Goal: Check status: Check status

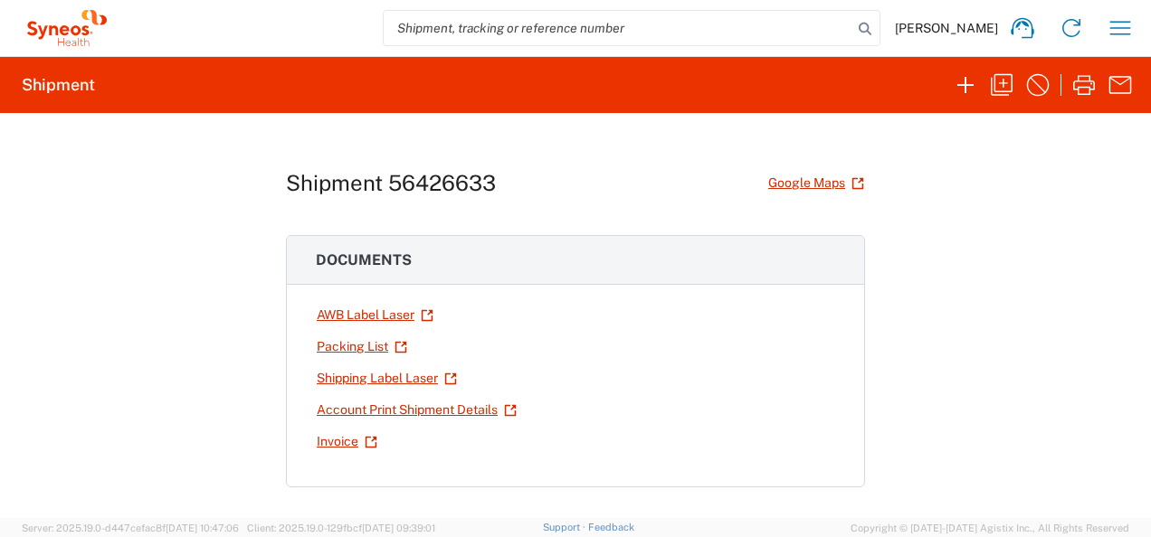
scroll to position [1040, 0]
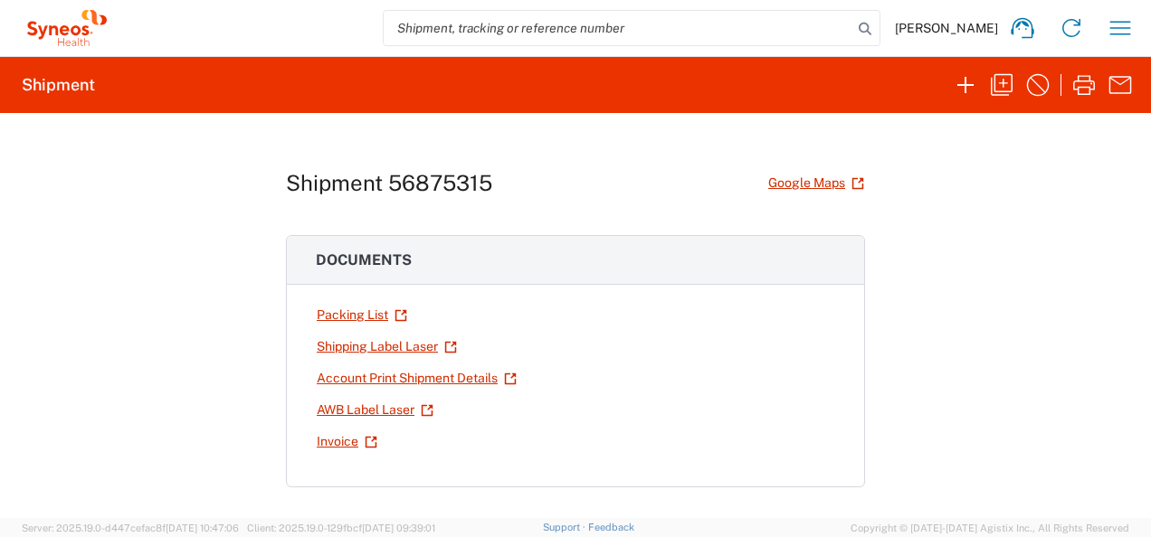
scroll to position [635, 0]
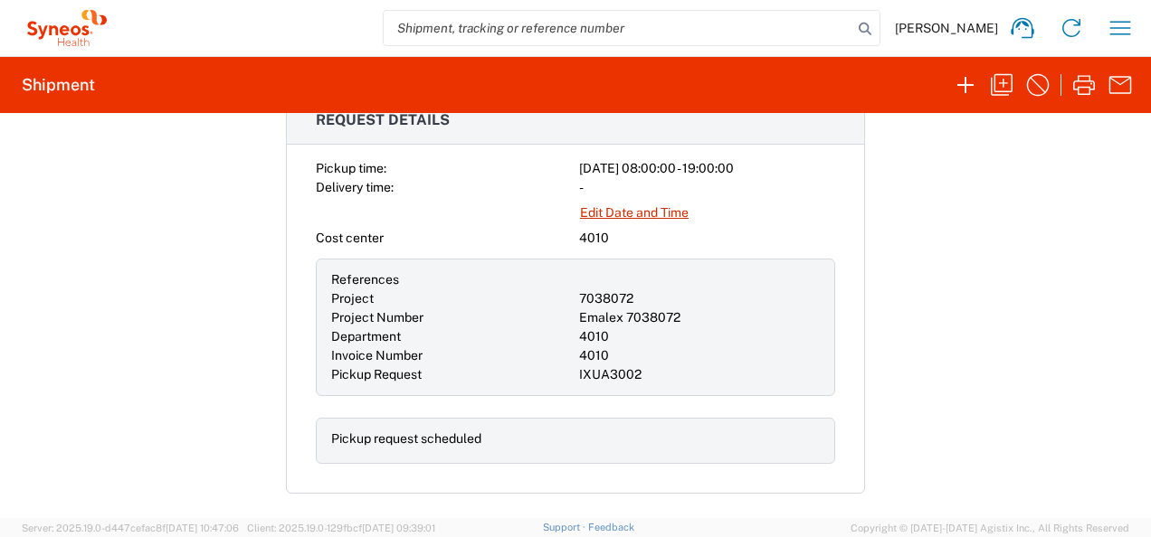
click at [46, 33] on icon at bounding box center [67, 28] width 90 height 36
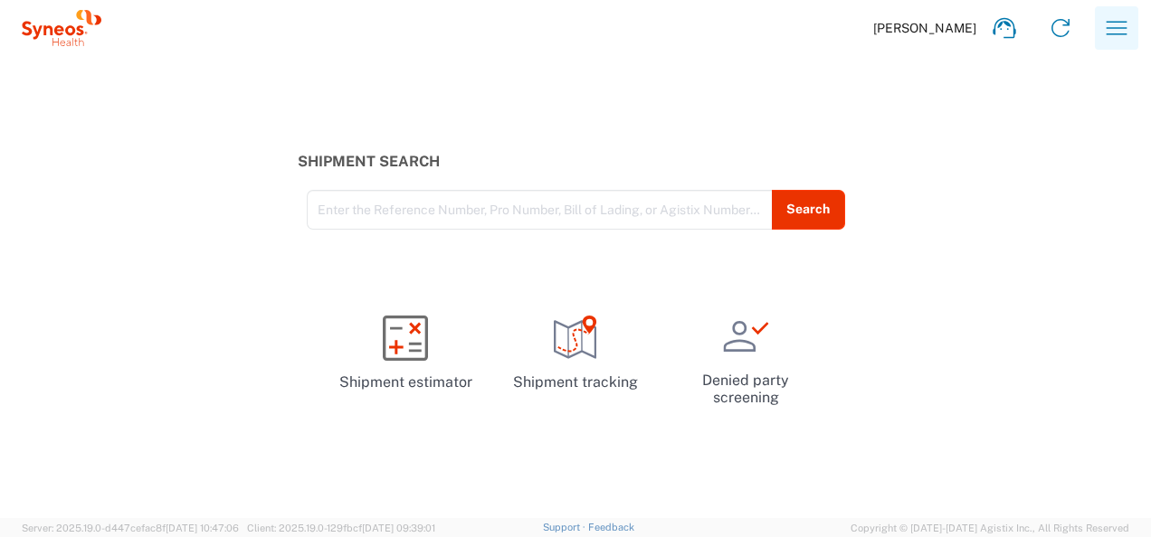
click at [1102, 24] on icon "button" at bounding box center [1116, 28] width 29 height 29
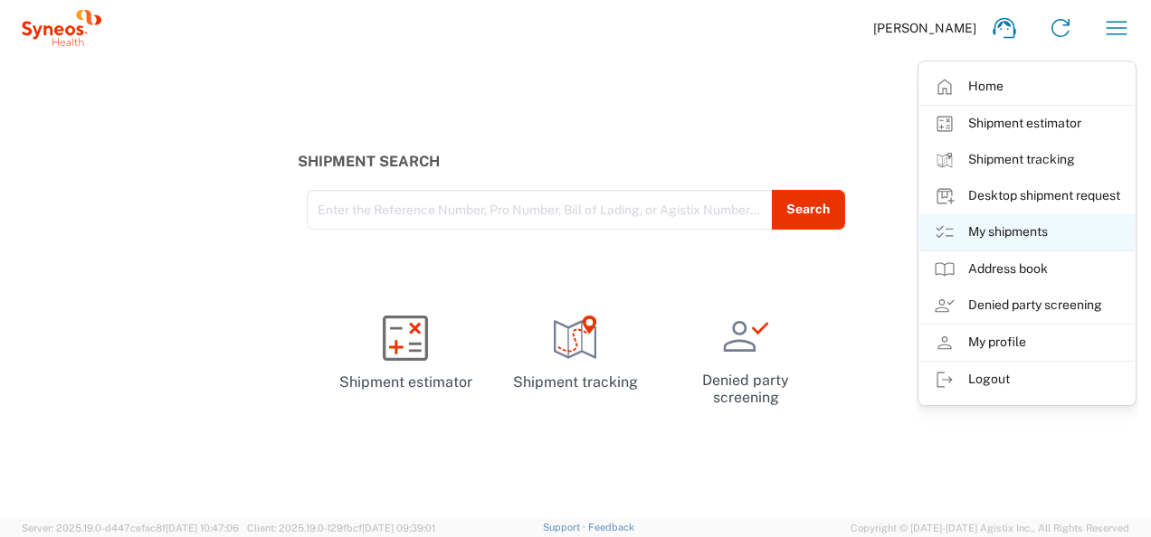
click at [1039, 234] on link "My shipments" at bounding box center [1026, 232] width 215 height 36
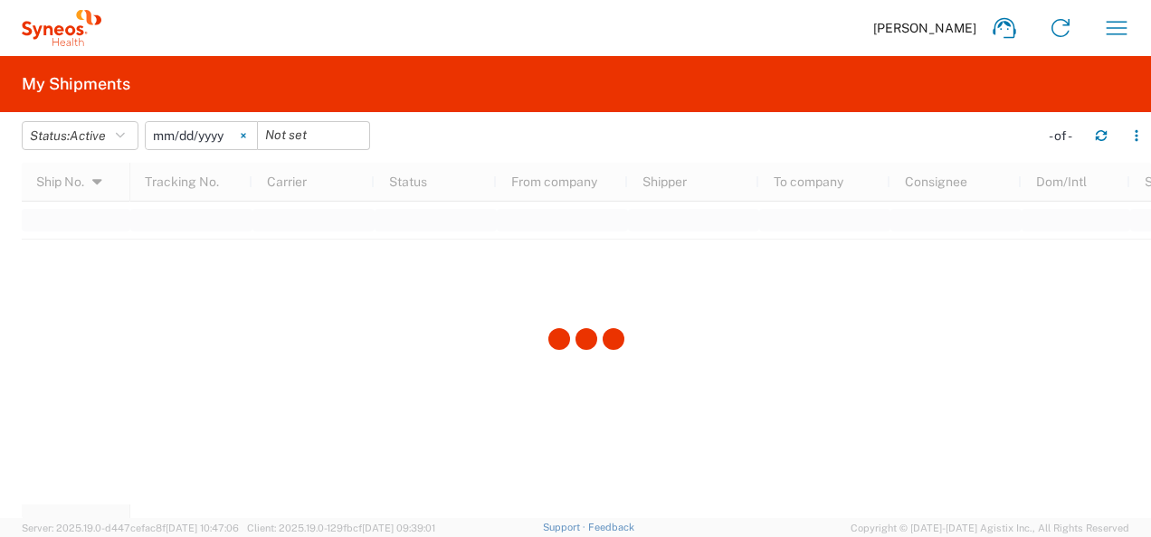
click at [251, 140] on svg-icon at bounding box center [243, 135] width 27 height 27
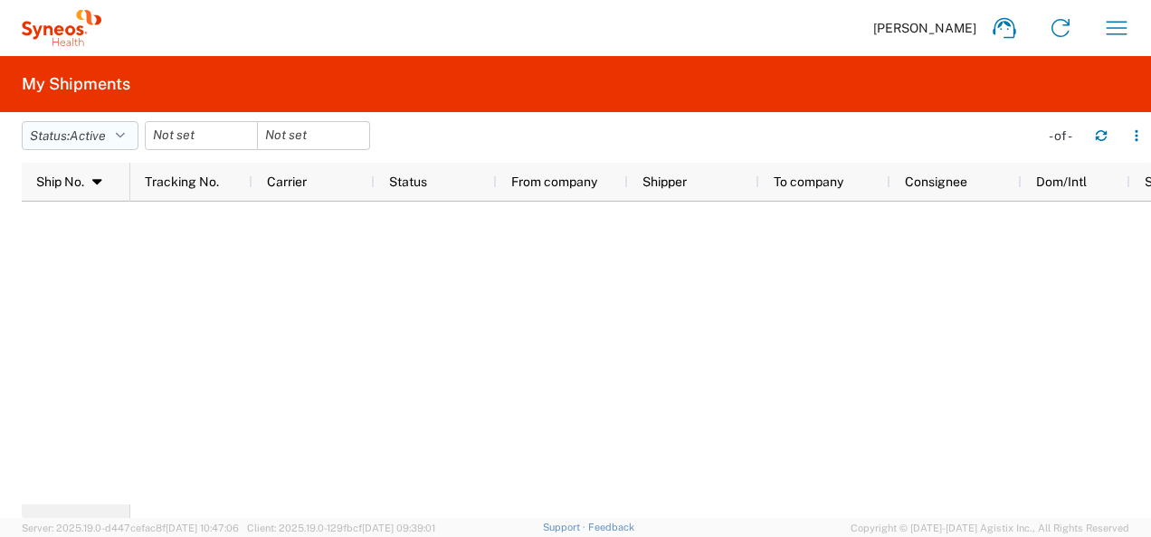
click at [116, 134] on button "Status: Active" at bounding box center [80, 135] width 117 height 29
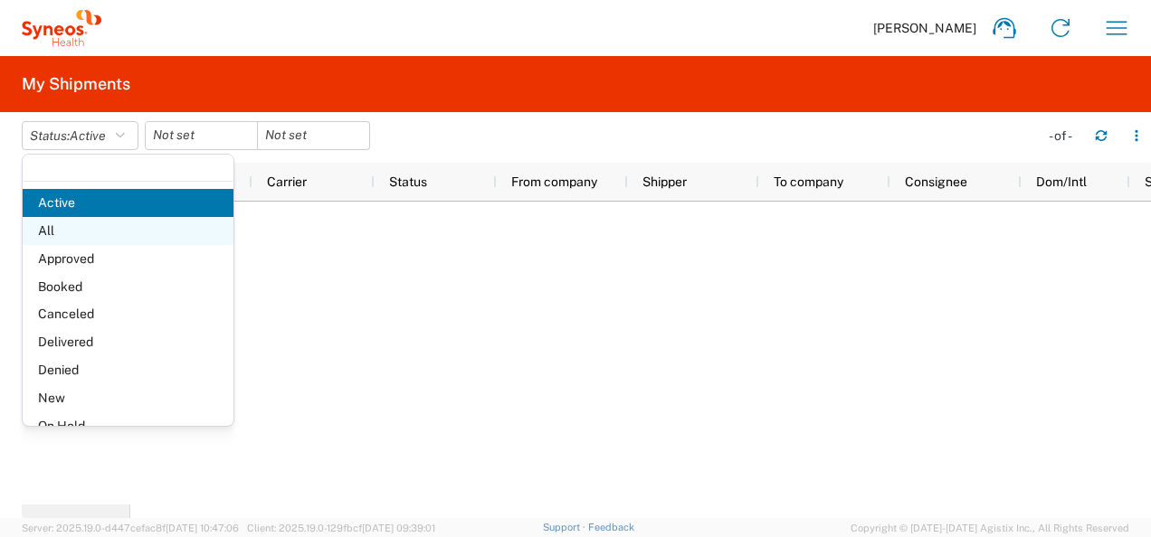
click at [98, 226] on span "All" at bounding box center [128, 231] width 211 height 28
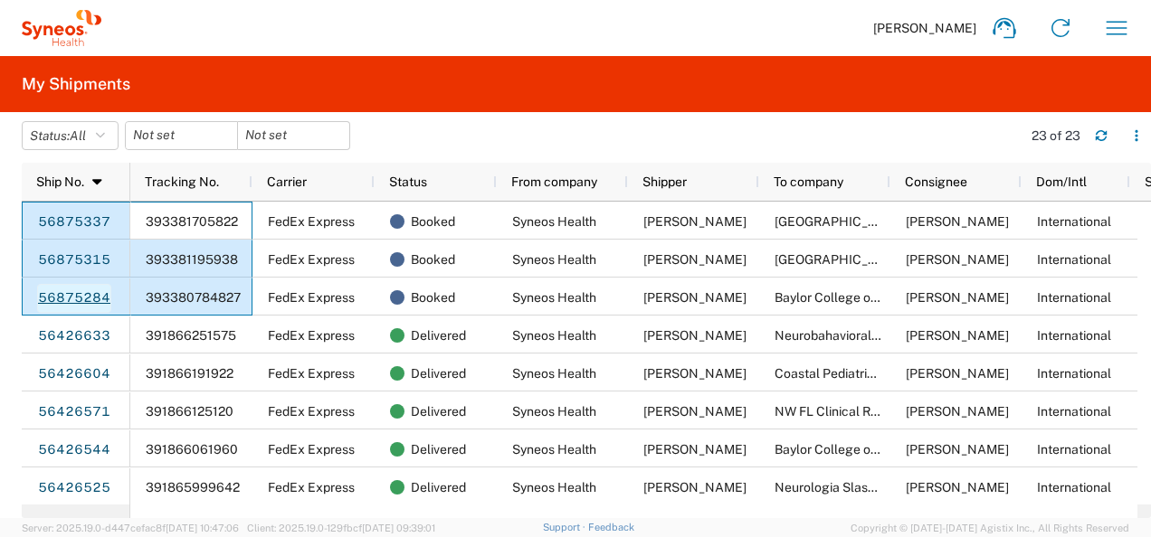
drag, startPoint x: 242, startPoint y: 223, endPoint x: 98, endPoint y: 300, distance: 164.3
click at [98, 300] on div "56875337 56875315 56875284 56426633 56426604 56426571 56426544 56426525 5642650…" at bounding box center [579, 353] width 1115 height 303
click at [85, 299] on link "56875284" at bounding box center [74, 298] width 74 height 29
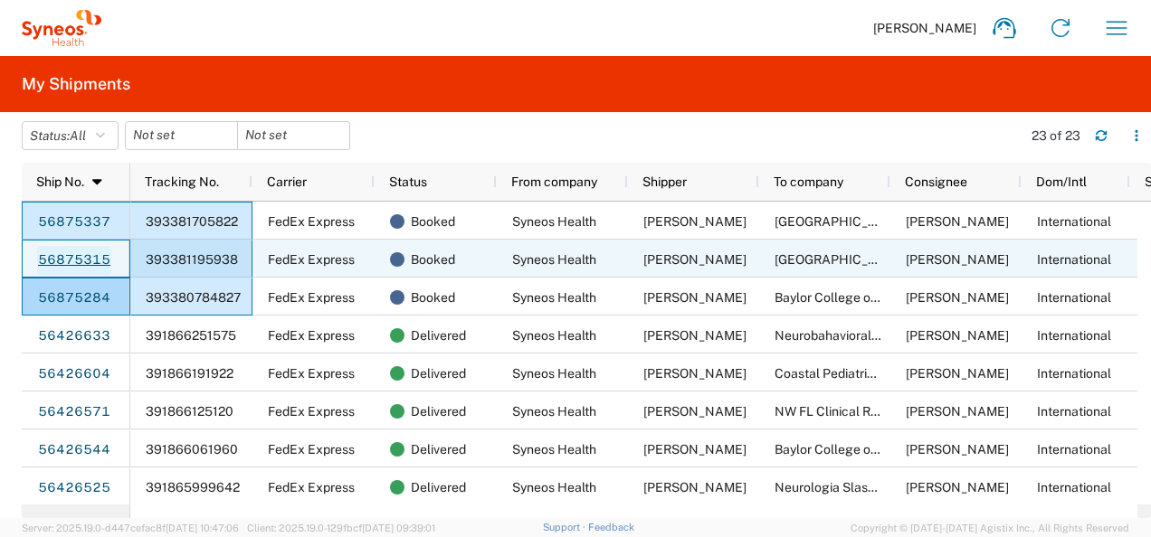
click at [90, 267] on link "56875315" at bounding box center [74, 260] width 74 height 29
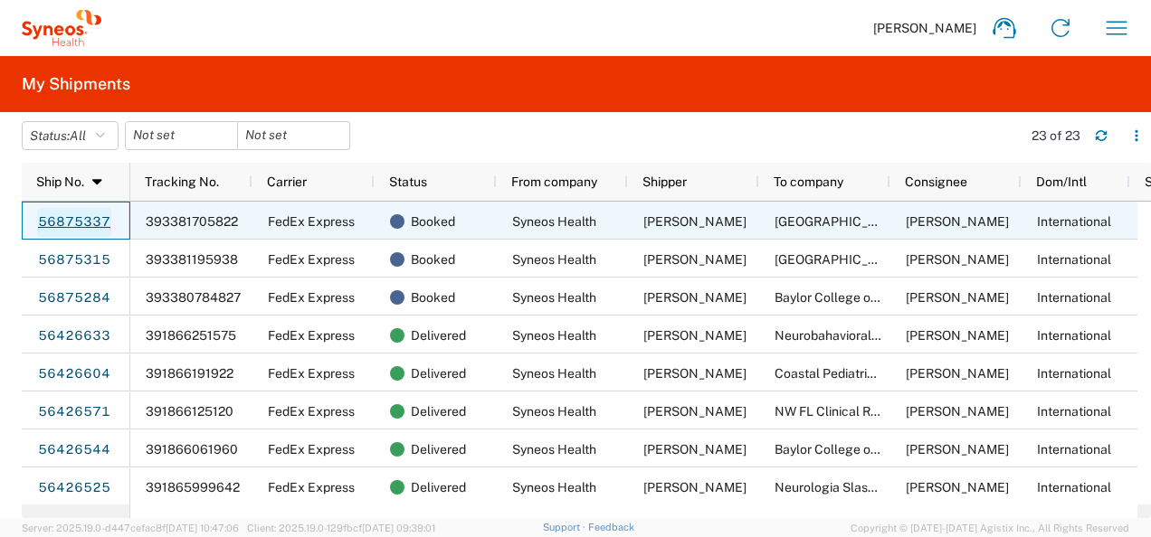
click at [90, 223] on link "56875337" at bounding box center [74, 222] width 74 height 29
drag, startPoint x: 143, startPoint y: 219, endPoint x: 200, endPoint y: 222, distance: 57.1
click at [200, 222] on div "393381705822" at bounding box center [191, 221] width 122 height 38
click at [200, 222] on span "393381705822" at bounding box center [192, 221] width 92 height 14
drag, startPoint x: 139, startPoint y: 210, endPoint x: 216, endPoint y: 213, distance: 77.0
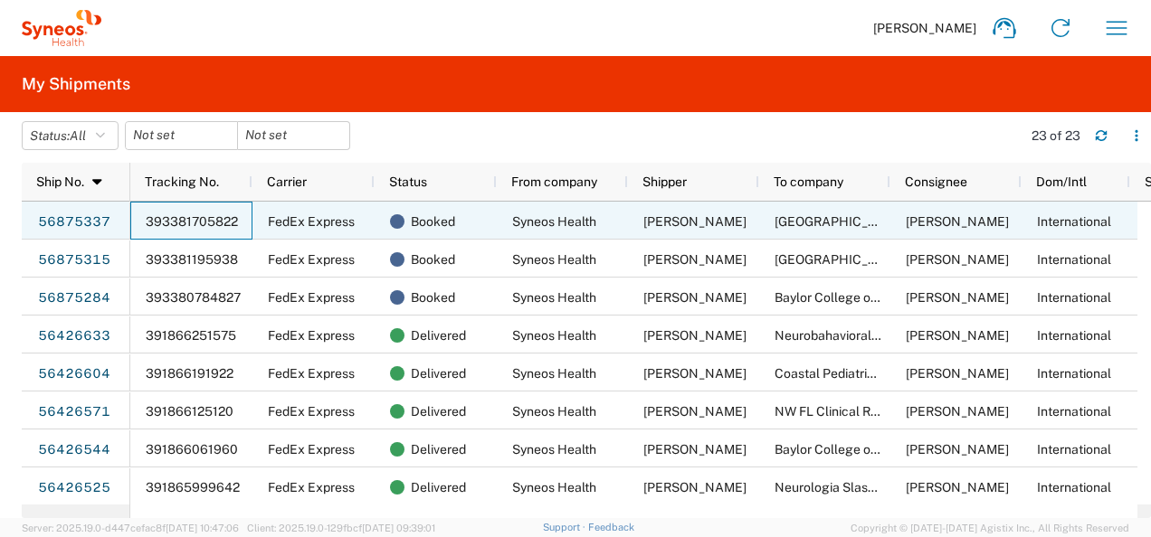
click at [216, 213] on div "393381705822" at bounding box center [191, 221] width 122 height 38
click at [77, 217] on link "56875337" at bounding box center [74, 222] width 74 height 29
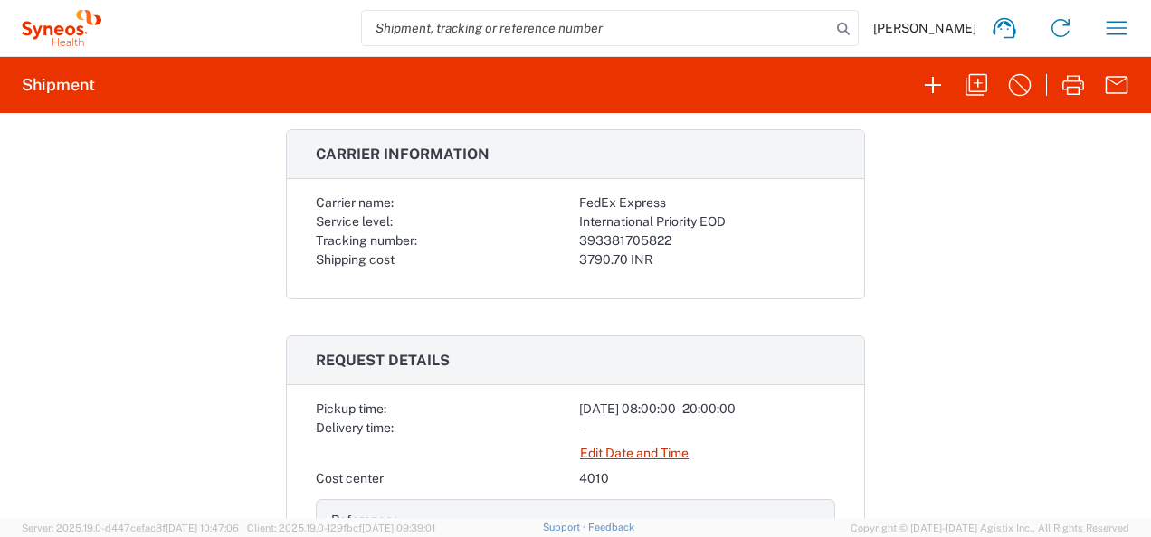
scroll to position [372, 0]
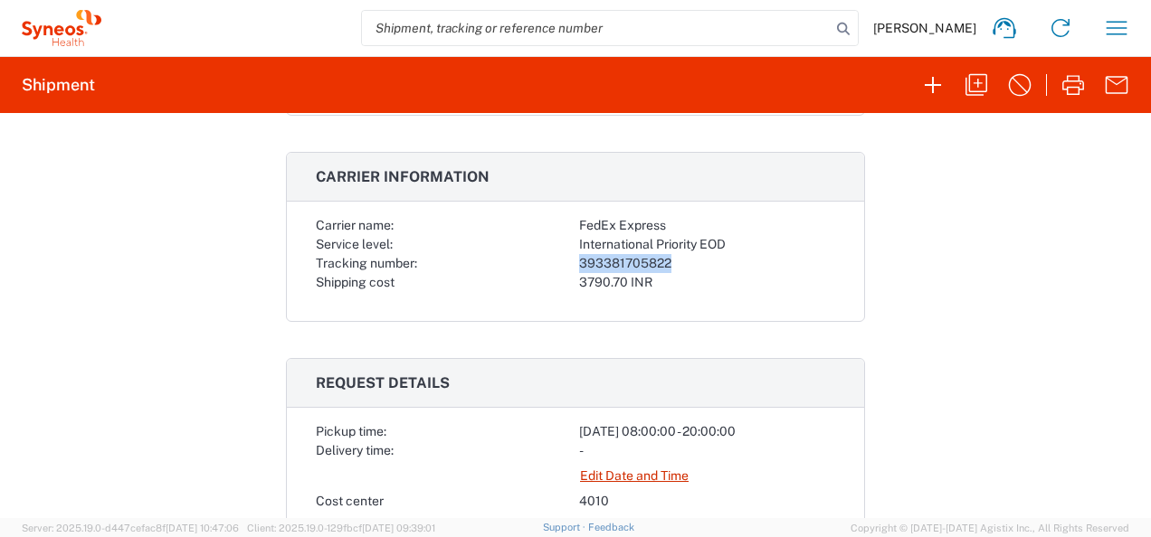
drag, startPoint x: 670, startPoint y: 256, endPoint x: 575, endPoint y: 255, distance: 95.0
click at [579, 255] on div "393381705822" at bounding box center [707, 263] width 256 height 19
copy div "393381705822"
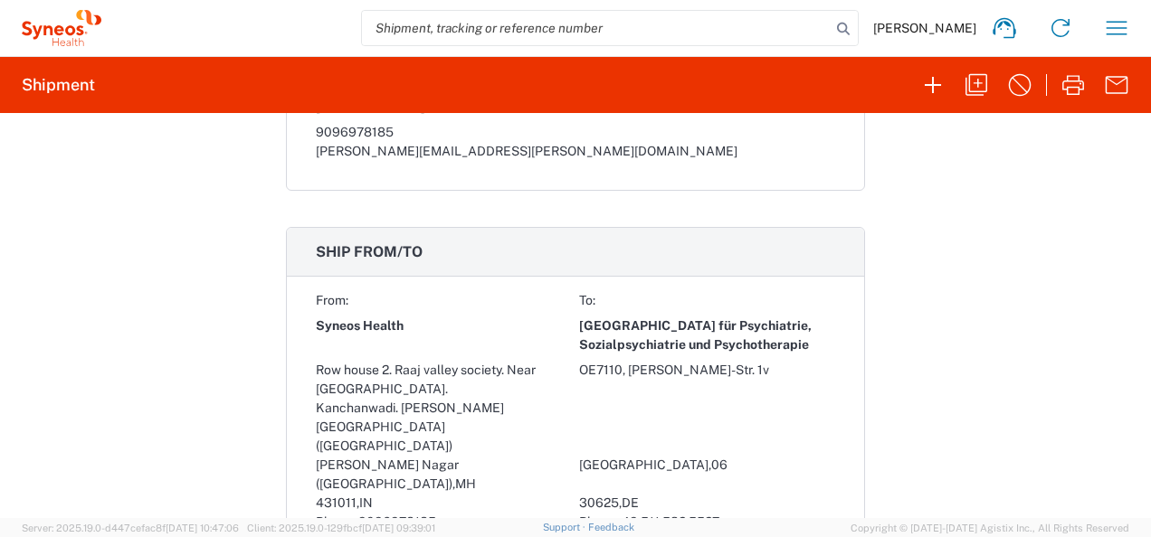
scroll to position [1143, 0]
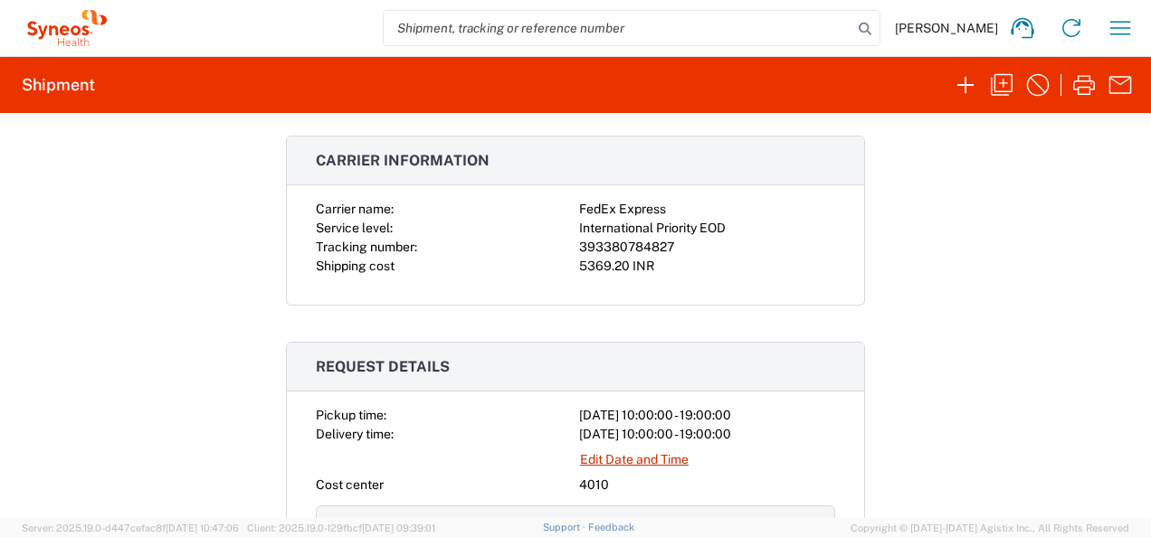
scroll to position [375, 0]
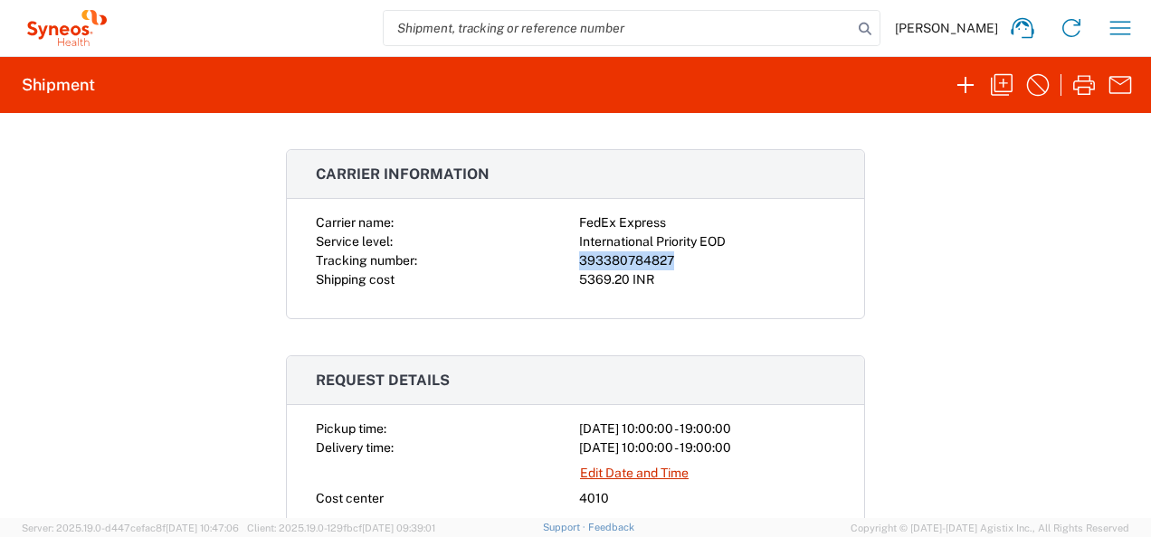
drag, startPoint x: 671, startPoint y: 259, endPoint x: 574, endPoint y: 255, distance: 97.8
click at [579, 255] on div "393380784827" at bounding box center [707, 260] width 256 height 19
copy div "393380784827"
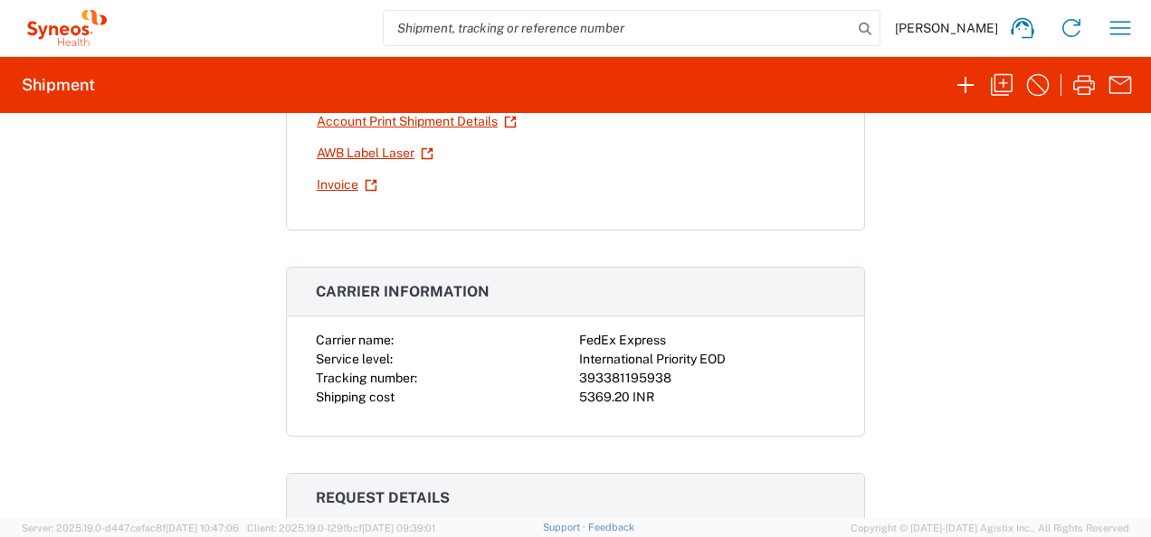
scroll to position [262, 0]
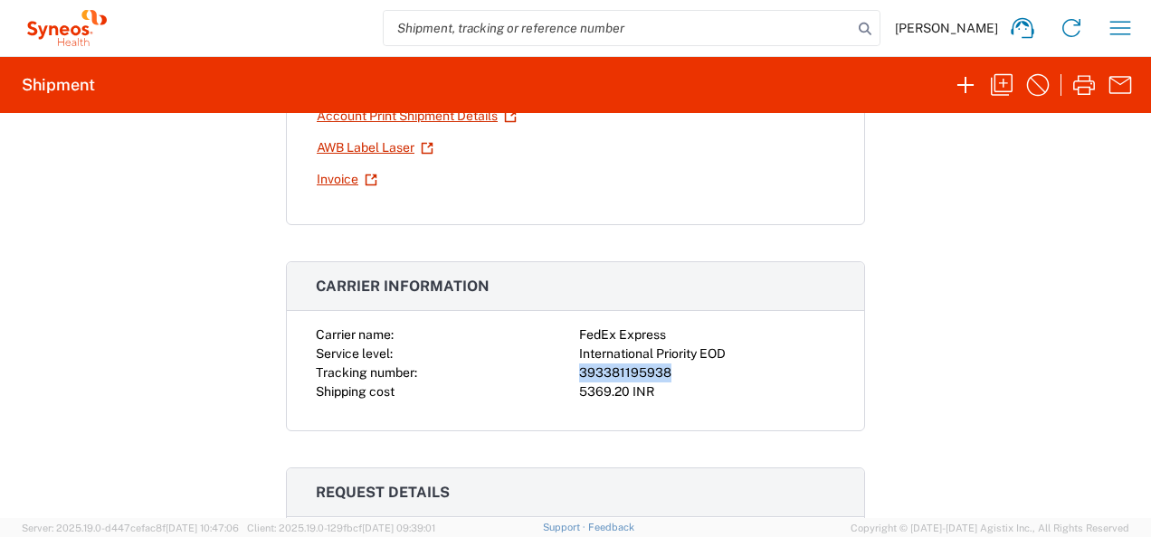
drag, startPoint x: 671, startPoint y: 367, endPoint x: 574, endPoint y: 370, distance: 97.7
click at [579, 370] on div "393381195938" at bounding box center [707, 373] width 256 height 19
copy div "393381195938"
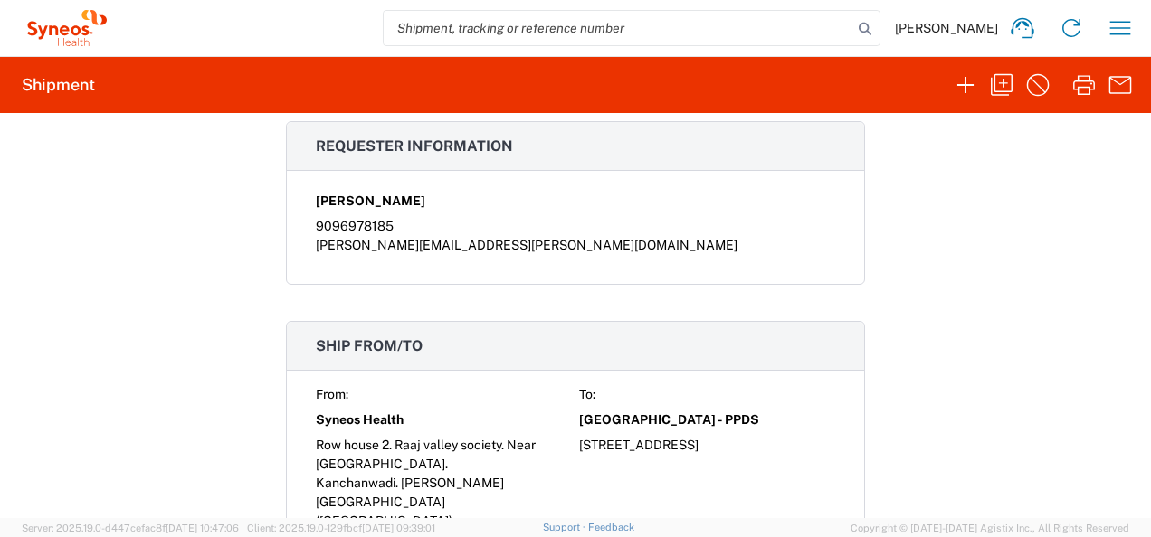
scroll to position [1053, 0]
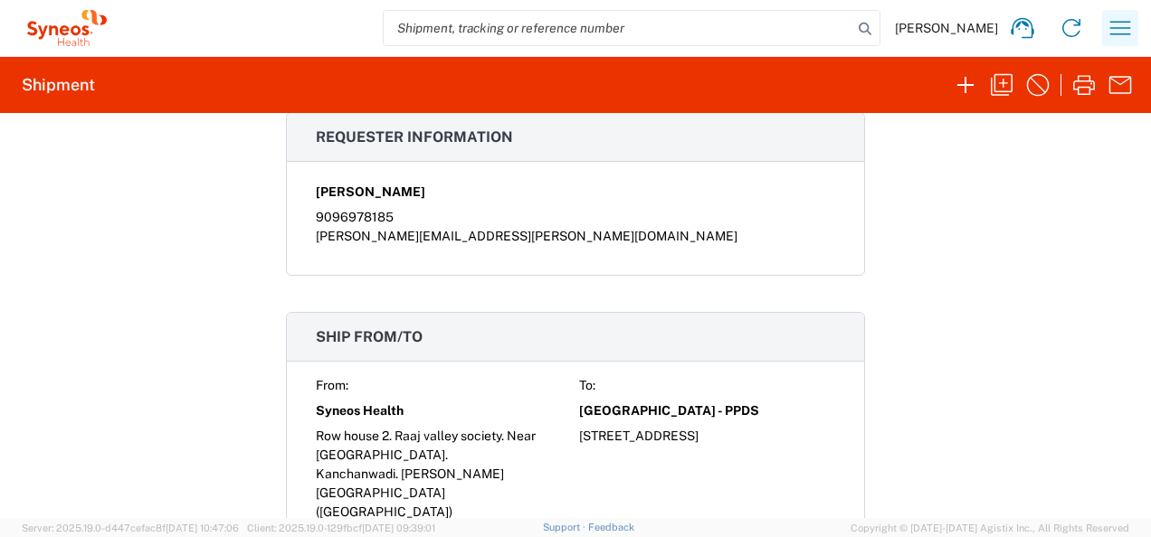
click at [1134, 16] on button "button" at bounding box center [1120, 28] width 36 height 36
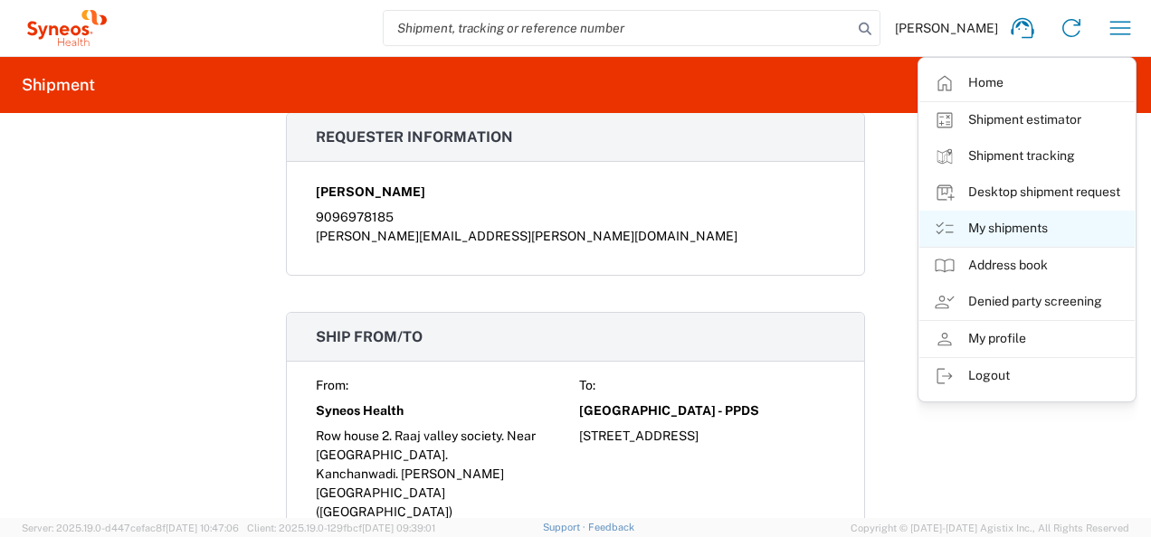
click at [1040, 232] on link "My shipments" at bounding box center [1026, 229] width 215 height 36
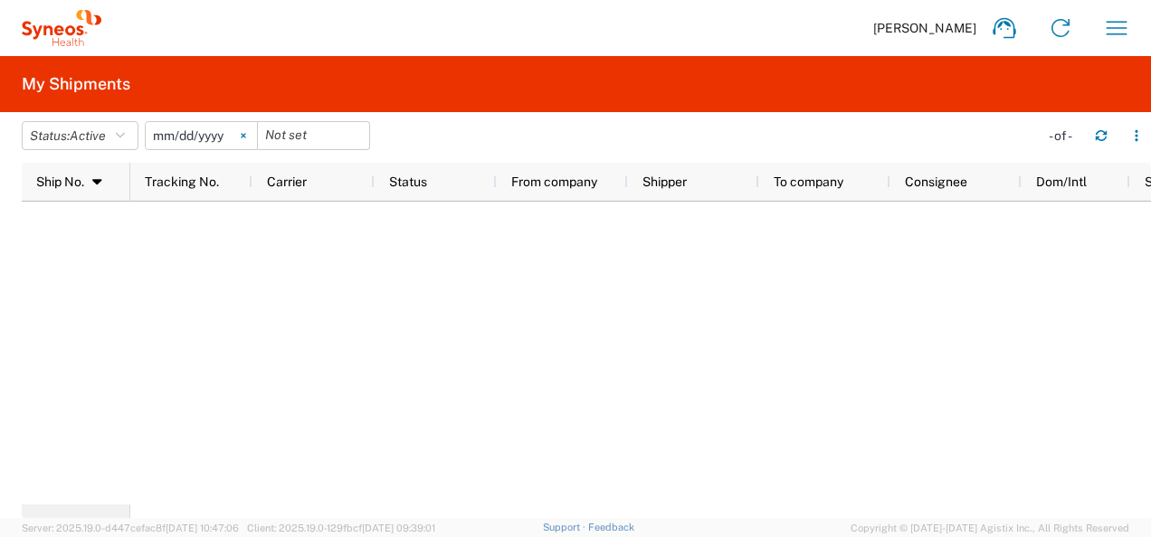
click at [246, 136] on icon at bounding box center [243, 135] width 5 height 5
click at [101, 124] on button "Status: Active" at bounding box center [80, 135] width 117 height 29
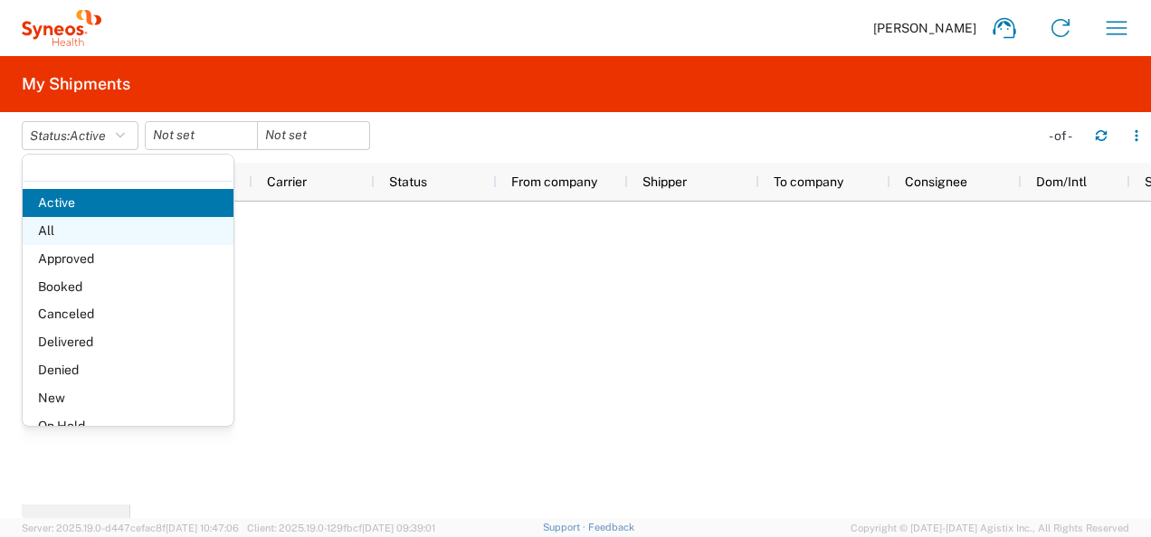
click at [93, 234] on span "All" at bounding box center [128, 231] width 211 height 28
